Goal: Transaction & Acquisition: Purchase product/service

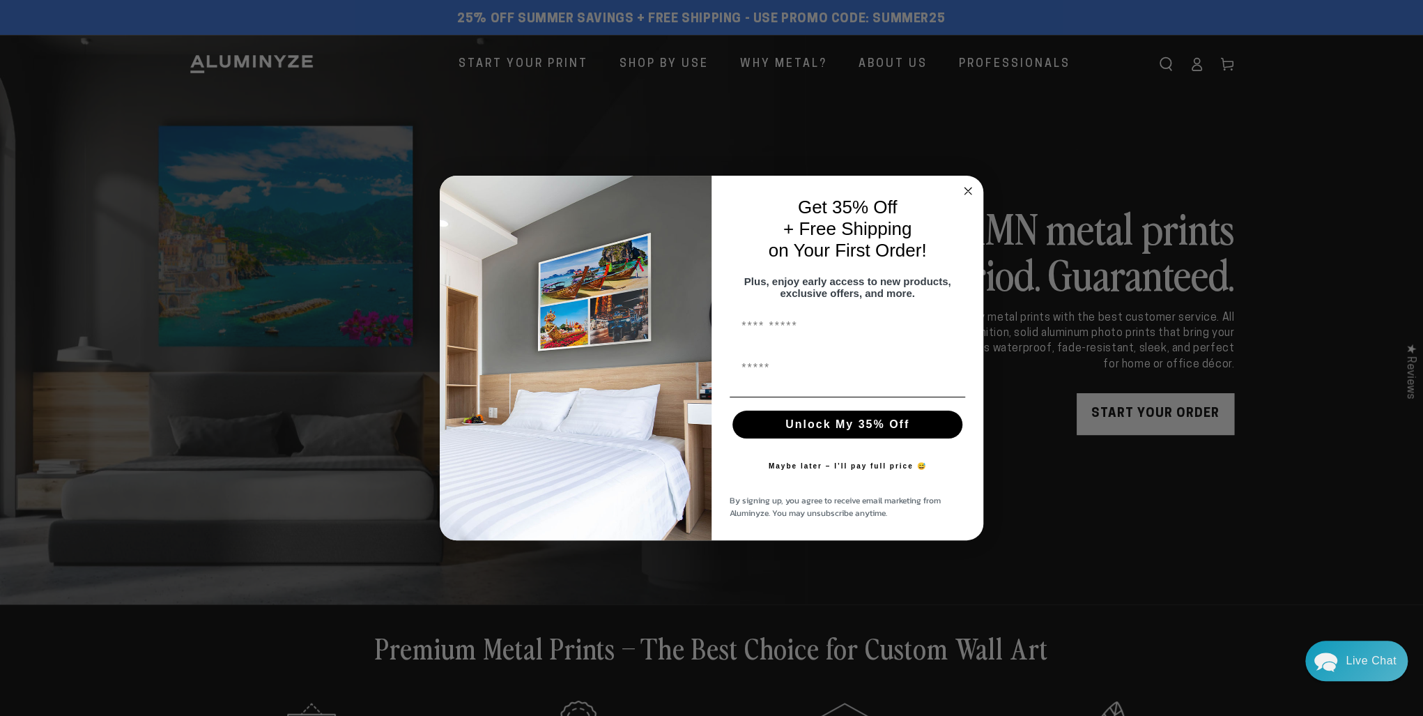
click at [967, 183] on circle "Close dialog" at bounding box center [968, 191] width 16 height 16
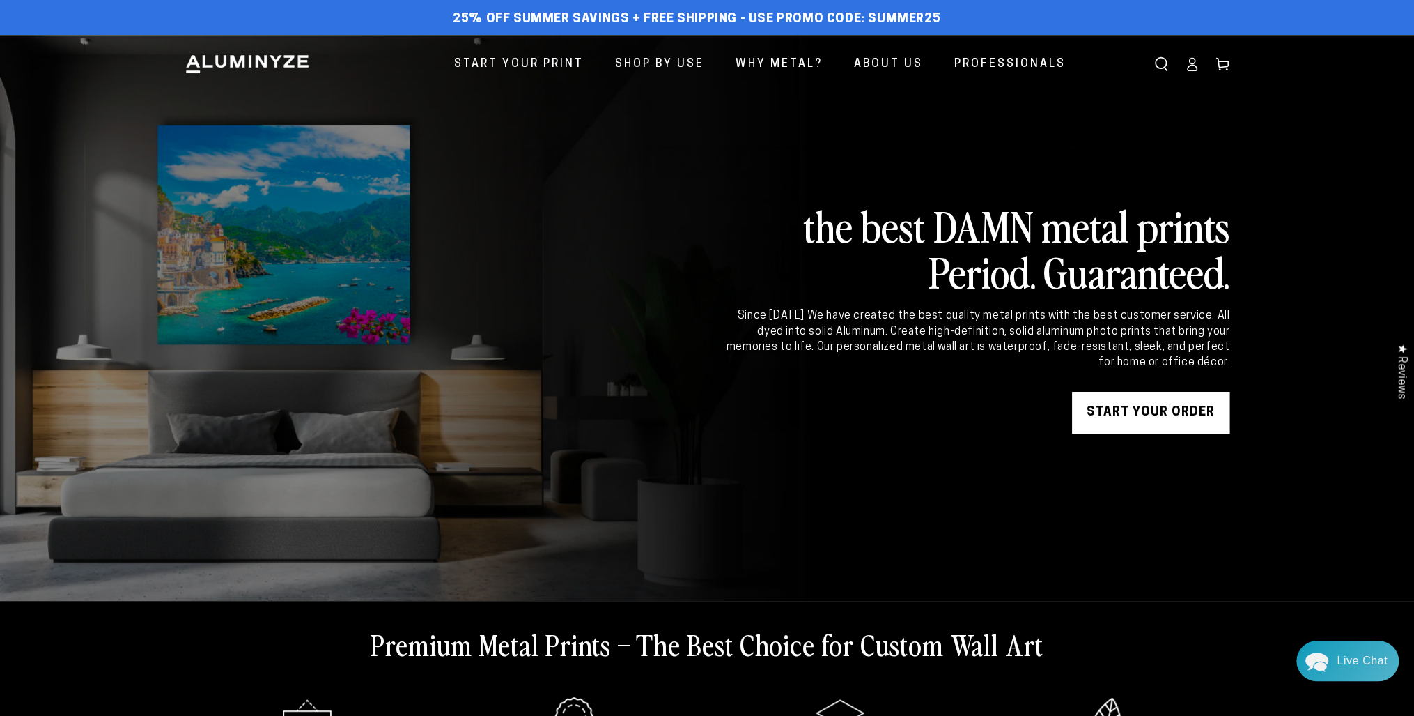
click at [1187, 65] on icon at bounding box center [1192, 64] width 14 height 14
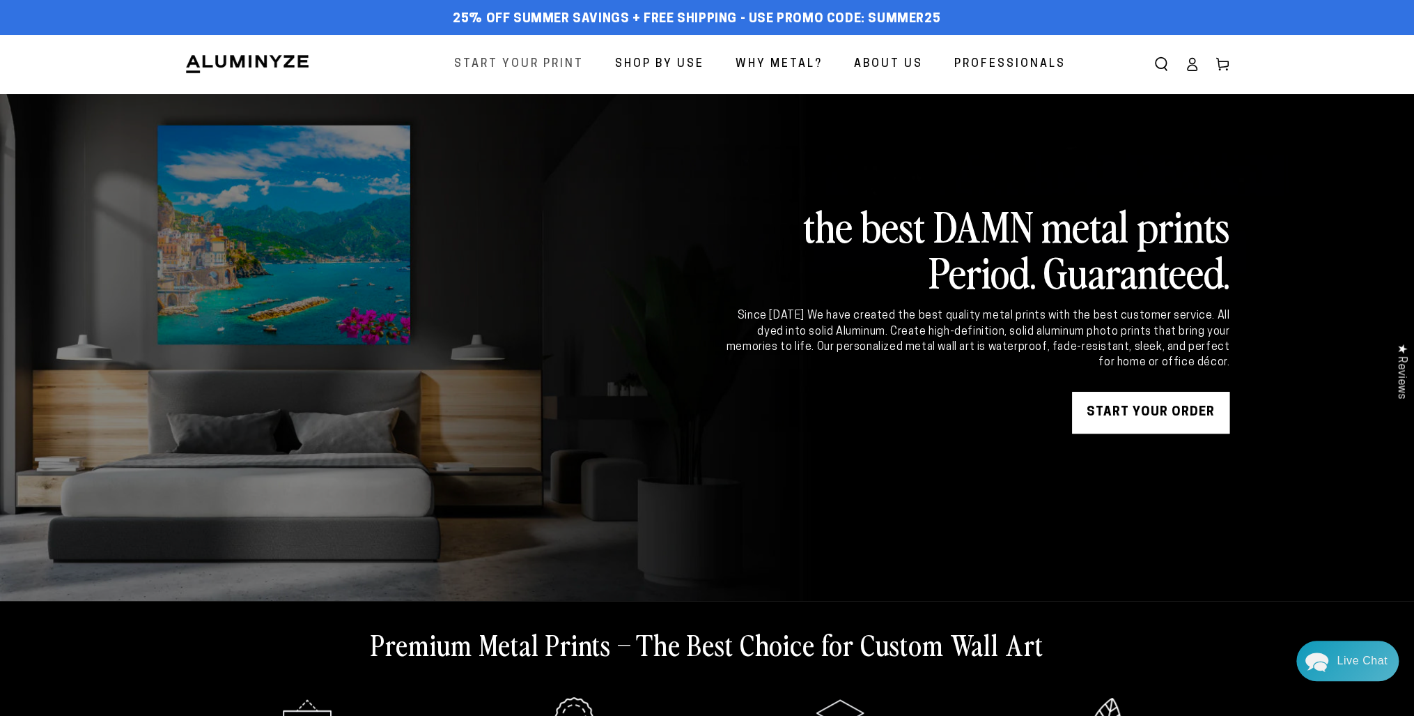
click at [509, 64] on span "Start Your Print" at bounding box center [519, 64] width 130 height 20
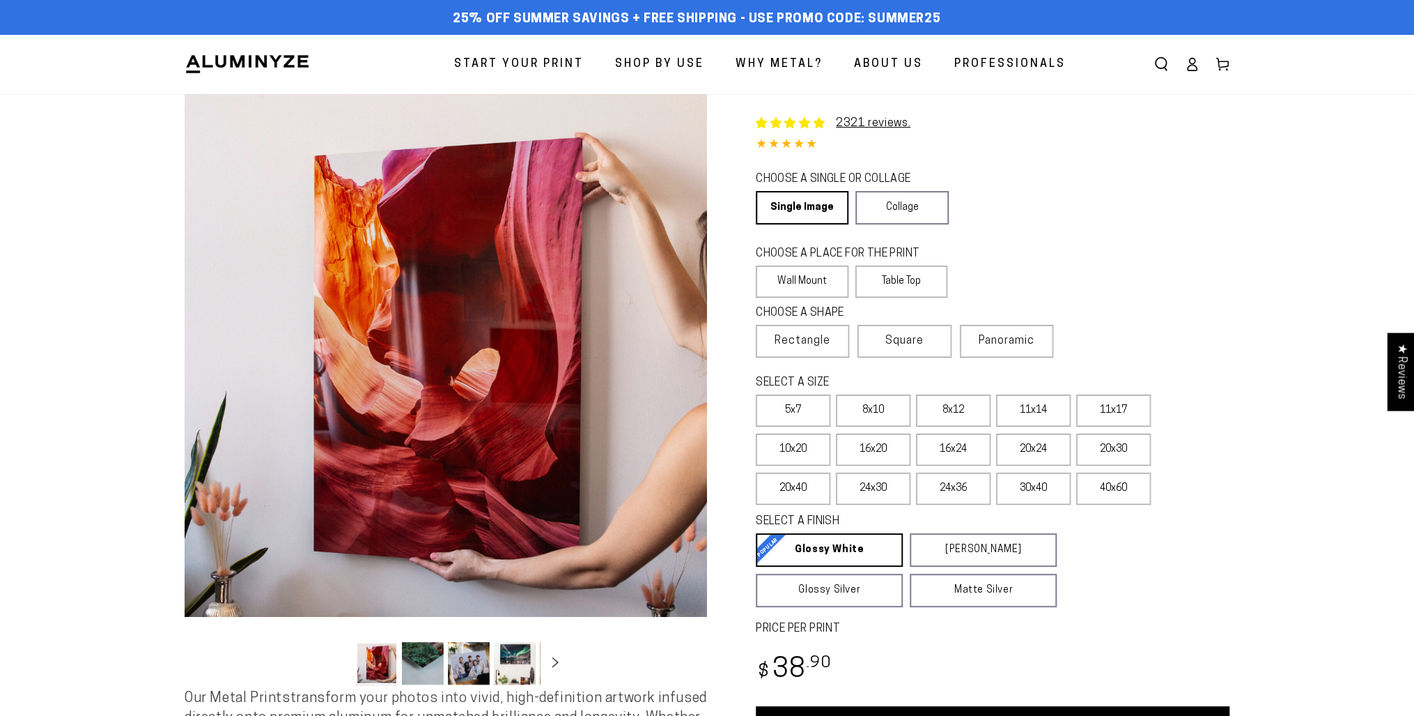
select select "**********"
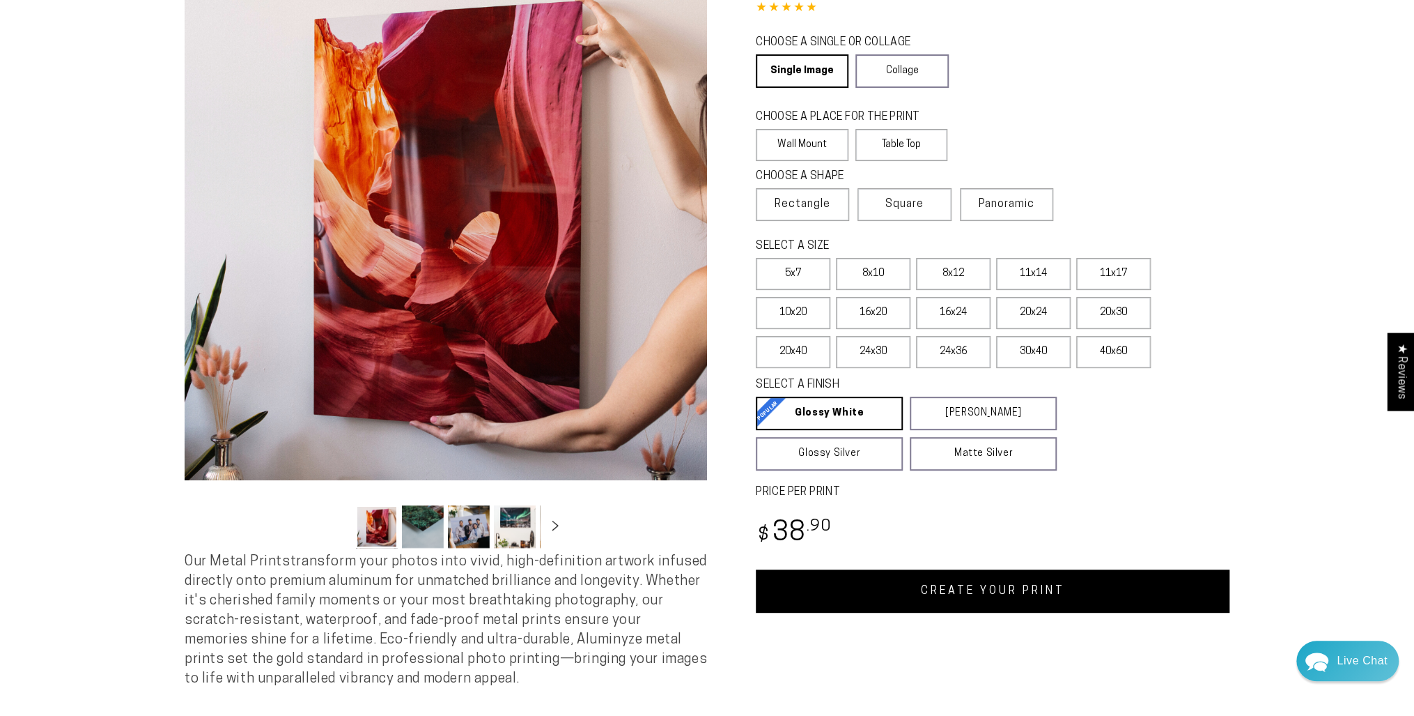
scroll to position [111, 0]
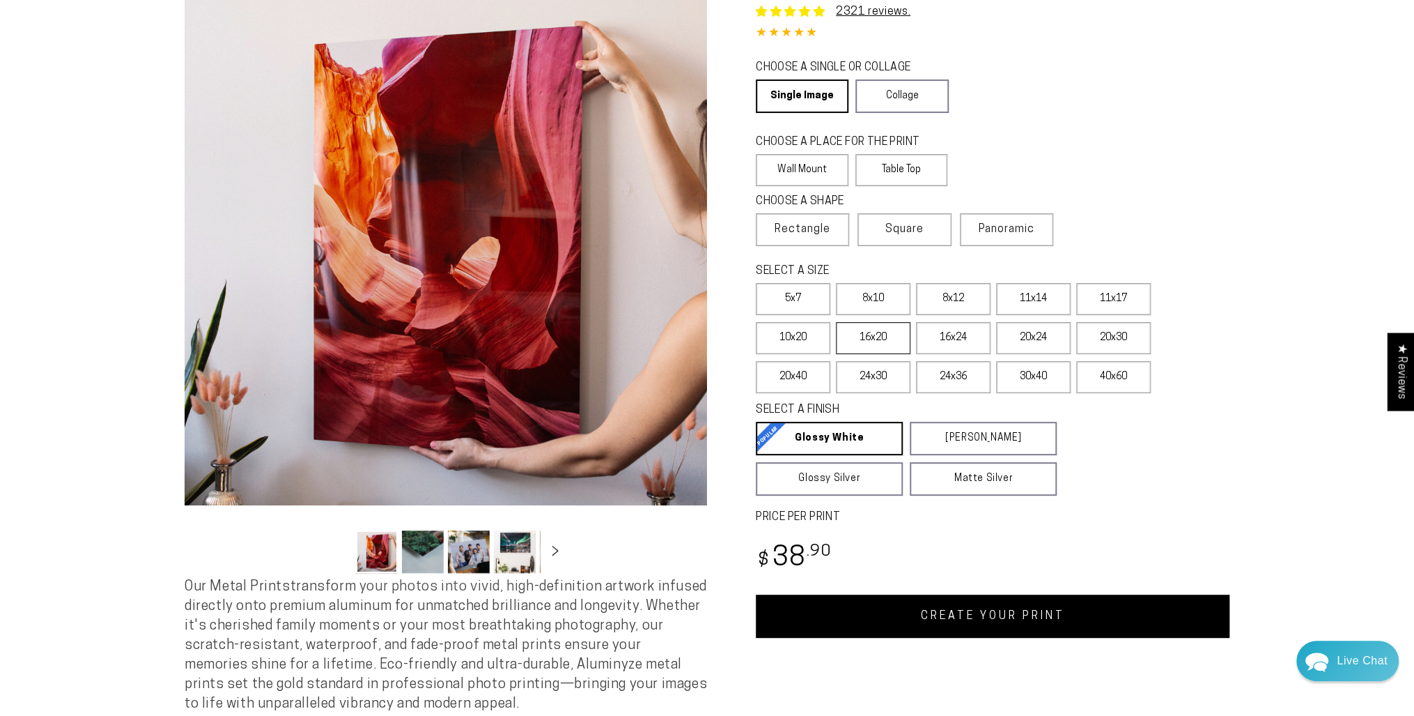
click at [876, 340] on label "16x20" at bounding box center [873, 338] width 75 height 32
click at [1095, 335] on label "20x30" at bounding box center [1114, 338] width 75 height 32
click at [877, 341] on label "16x20" at bounding box center [873, 338] width 75 height 32
click at [1128, 344] on label "20x30" at bounding box center [1114, 338] width 75 height 32
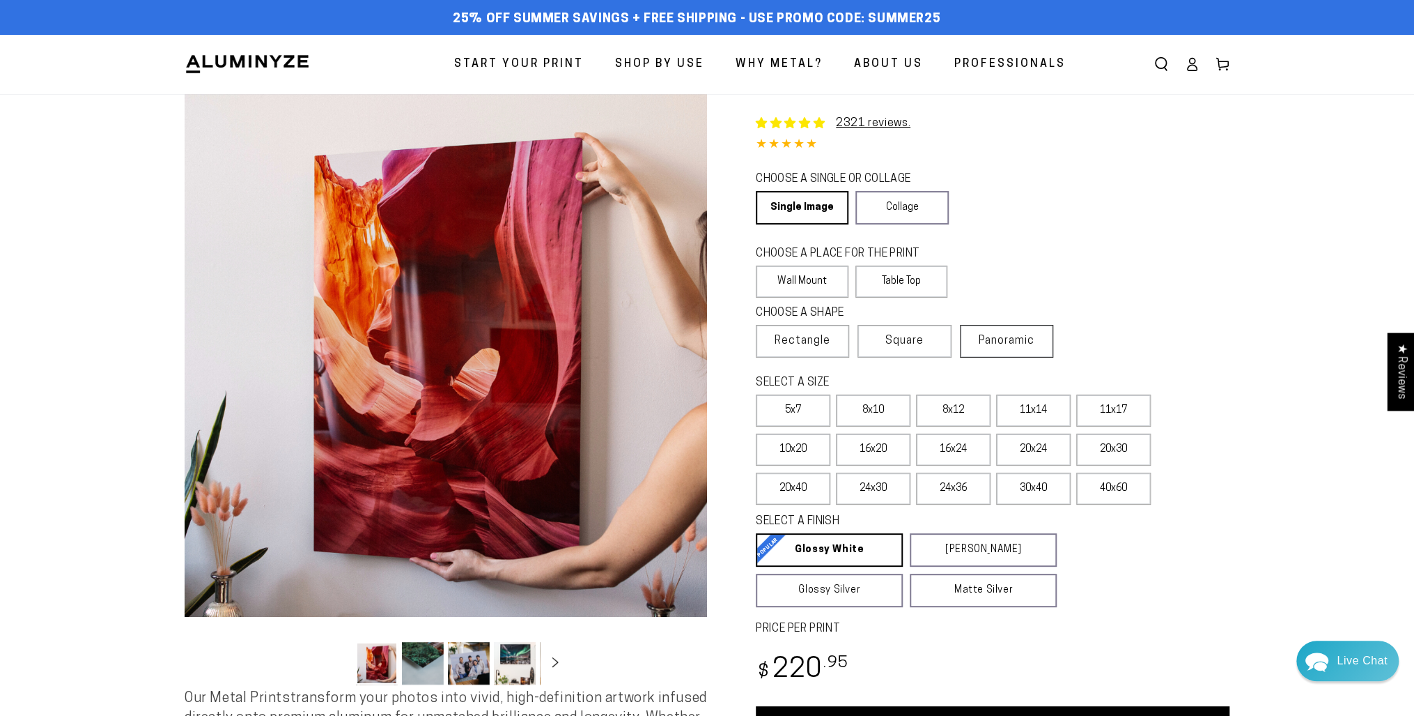
click at [1004, 337] on span "Panoramic" at bounding box center [1007, 340] width 56 height 11
drag, startPoint x: 1004, startPoint y: 337, endPoint x: 1037, endPoint y: 340, distance: 32.9
click at [1035, 340] on span "Panoramic" at bounding box center [1007, 340] width 56 height 11
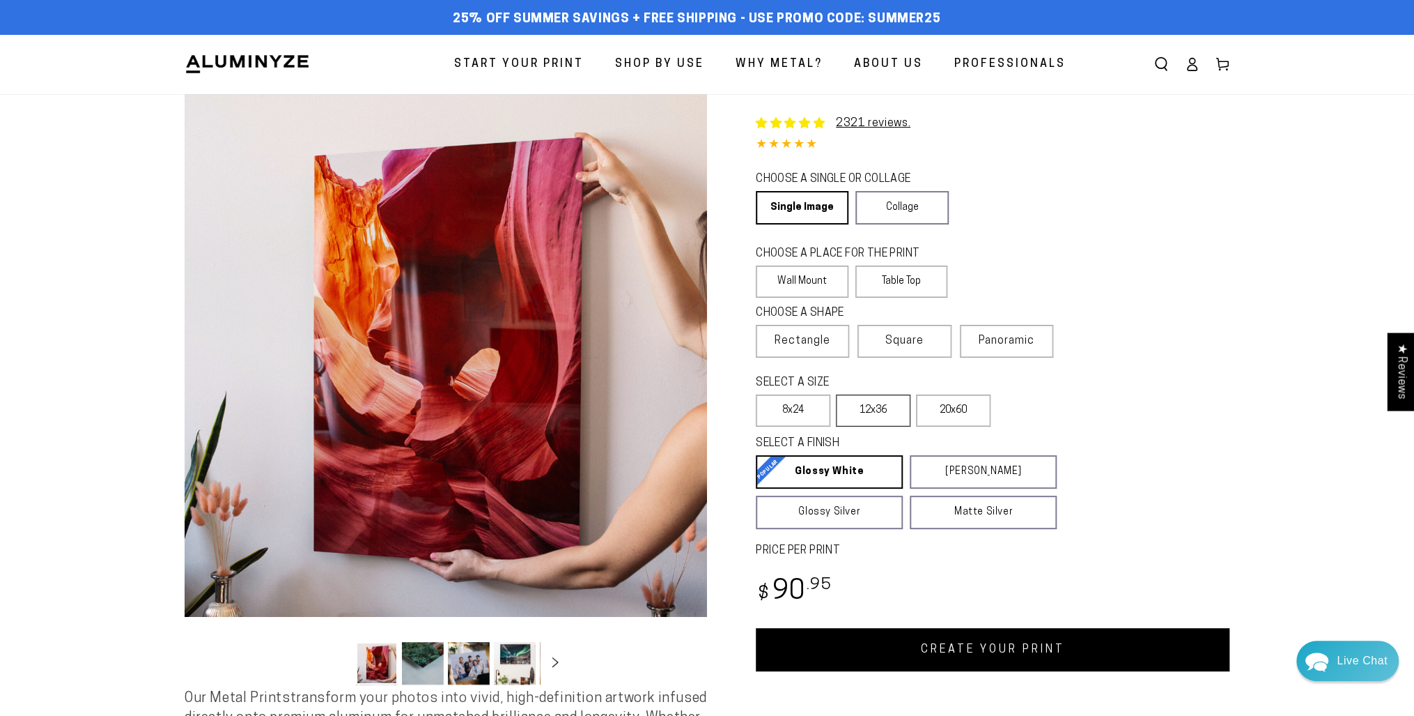
click at [888, 414] on label "12x36" at bounding box center [873, 410] width 75 height 32
click at [896, 181] on legend "CHOOSE A SINGLE OR COLLAGE" at bounding box center [846, 179] width 180 height 16
click at [898, 195] on link "Collage" at bounding box center [902, 207] width 93 height 33
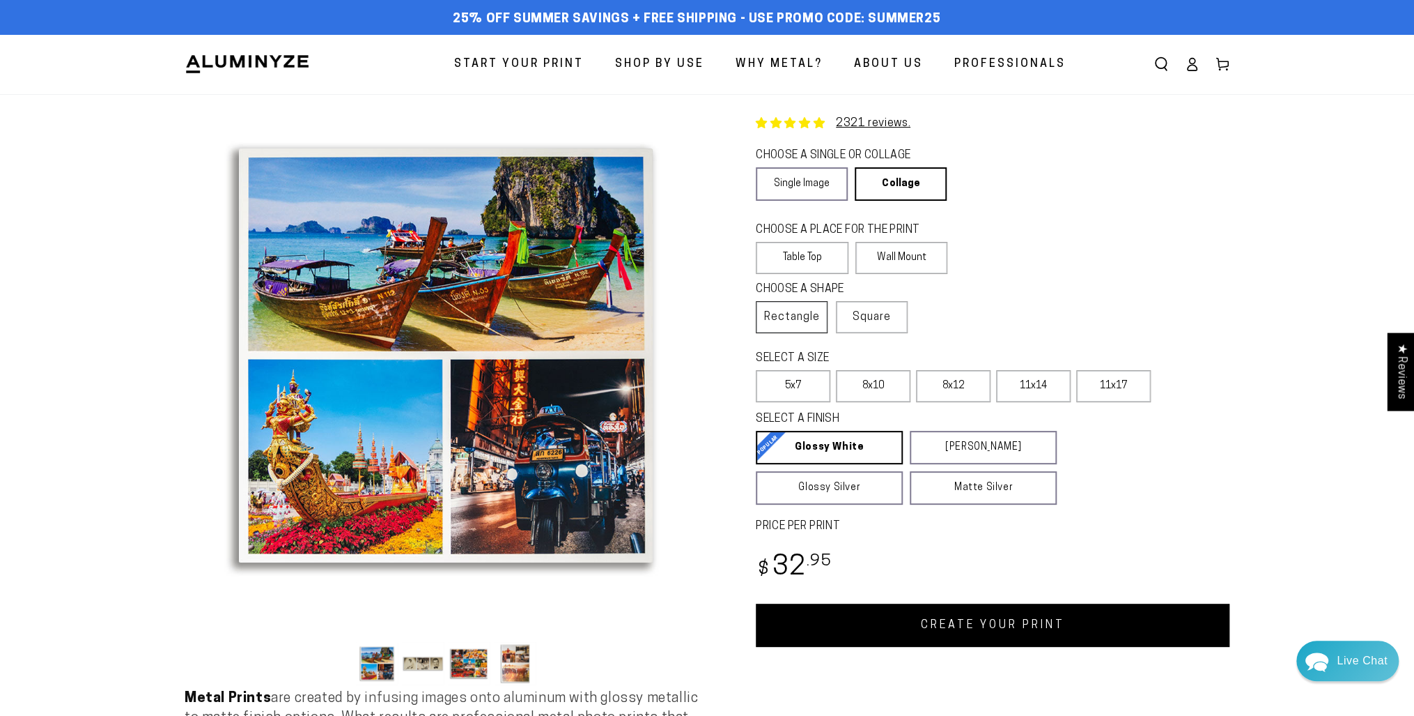
click at [809, 316] on span "Rectangle" at bounding box center [792, 317] width 56 height 17
click at [1037, 293] on div "CHOOSE A SHAPE Learn more Rectangle Square Panoramic" at bounding box center [993, 313] width 474 height 69
click at [808, 313] on span "Rectangle" at bounding box center [792, 317] width 56 height 17
click at [805, 194] on link "Single Image" at bounding box center [802, 183] width 92 height 33
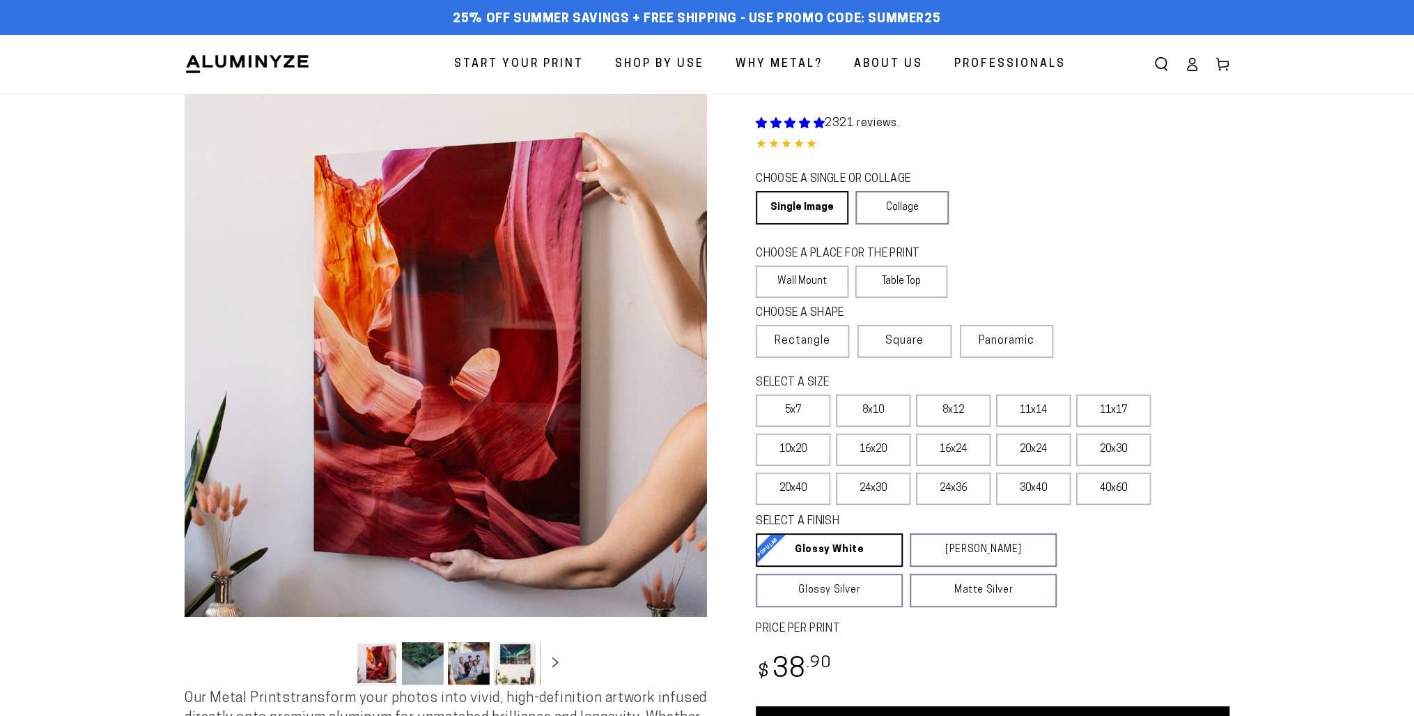
select select "**********"
click at [997, 66] on span "Professionals" at bounding box center [1010, 64] width 111 height 20
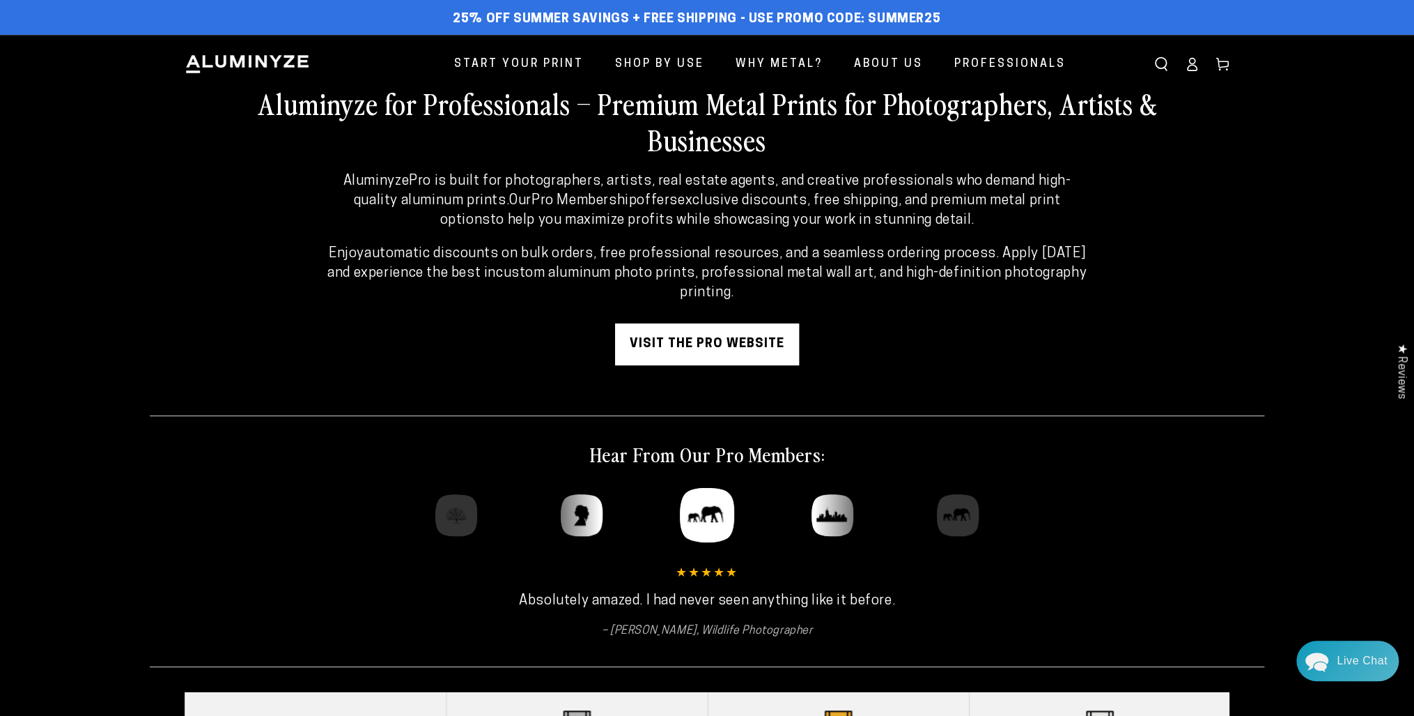
click at [649, 340] on link "visit the pro website" at bounding box center [707, 344] width 184 height 42
